Goal: Information Seeking & Learning: Learn about a topic

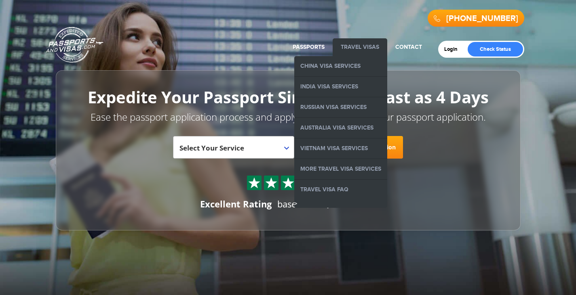
click at [368, 47] on link "Travel Visas" at bounding box center [360, 47] width 38 height 7
click at [349, 171] on link "More Travel Visa Services" at bounding box center [340, 169] width 93 height 20
click at [353, 168] on link "More Travel Visa Services" at bounding box center [340, 169] width 93 height 20
